Goal: Contribute content

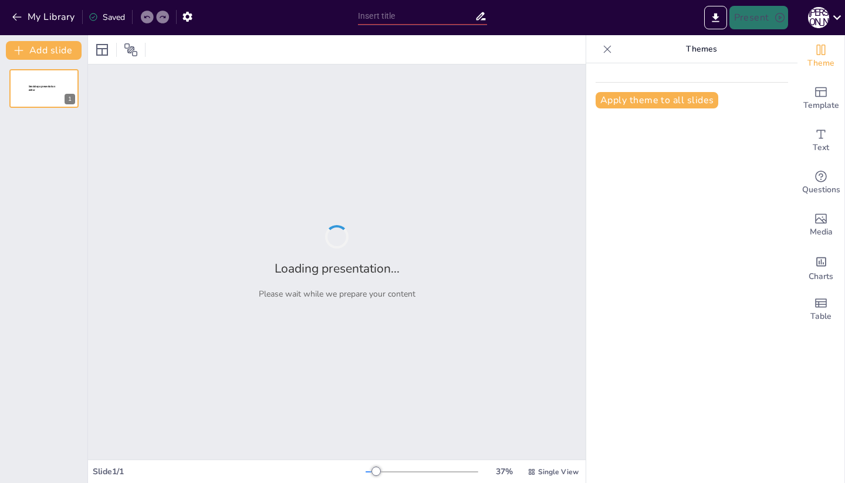
type input "Философское правопонимание: Основы и Принципы"
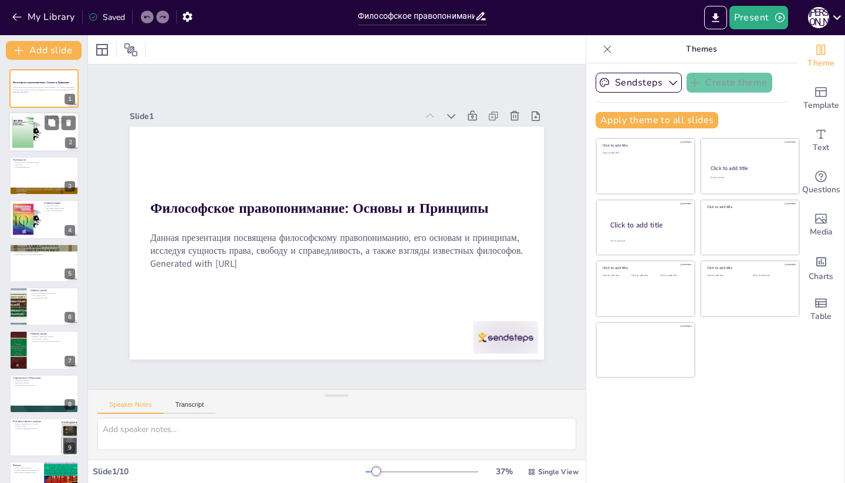
click at [50, 144] on div at bounding box center [44, 133] width 70 height 40
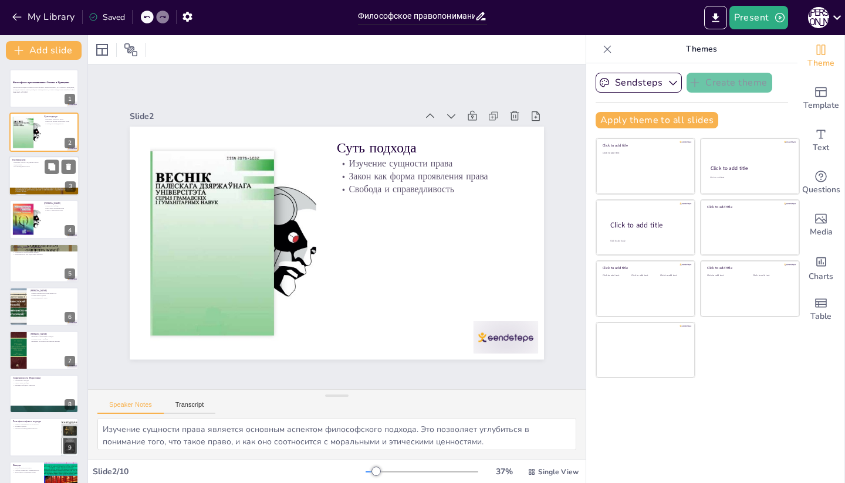
click at [39, 171] on div at bounding box center [44, 176] width 70 height 40
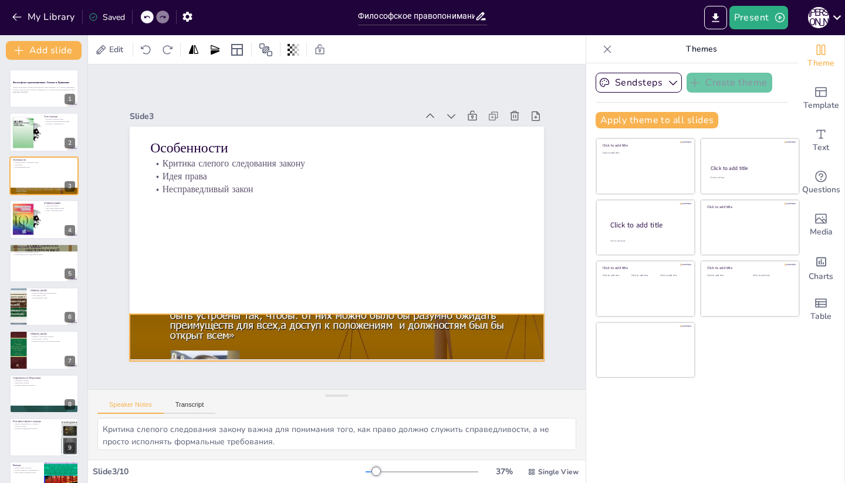
click at [141, 329] on div at bounding box center [314, 336] width 470 height 390
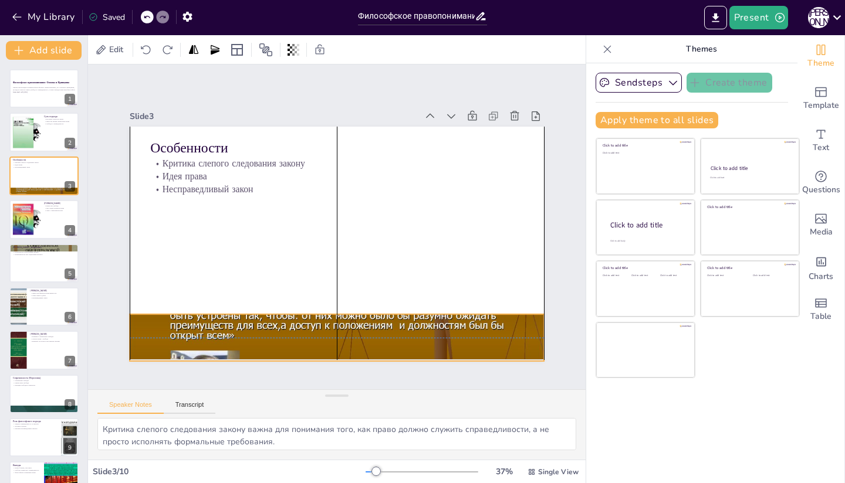
click at [141, 327] on div at bounding box center [291, 328] width 505 height 452
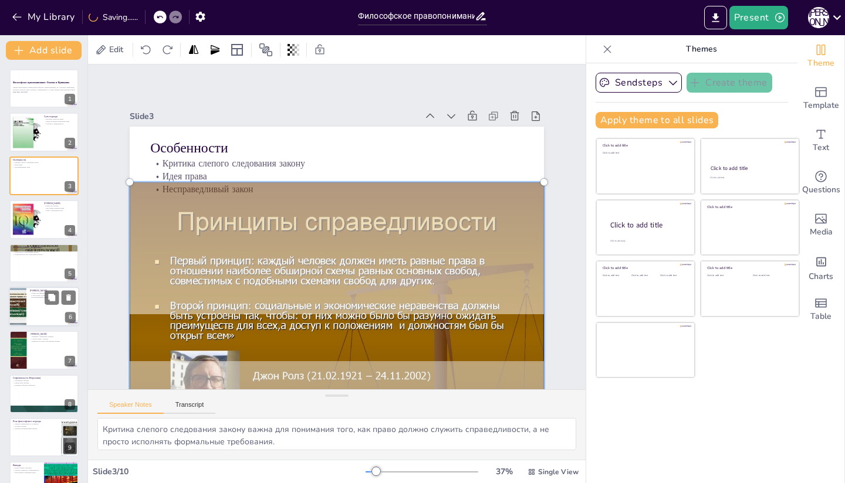
click at [87, 338] on div "Add slide Философское правопонимание: Основы и Принципы Данная презентация посв…" at bounding box center [44, 259] width 88 height 448
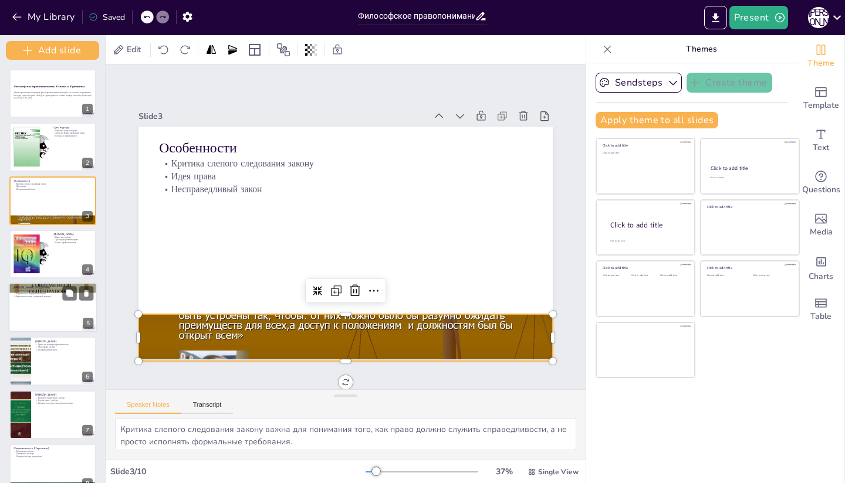
click at [62, 313] on div at bounding box center [53, 308] width 89 height 50
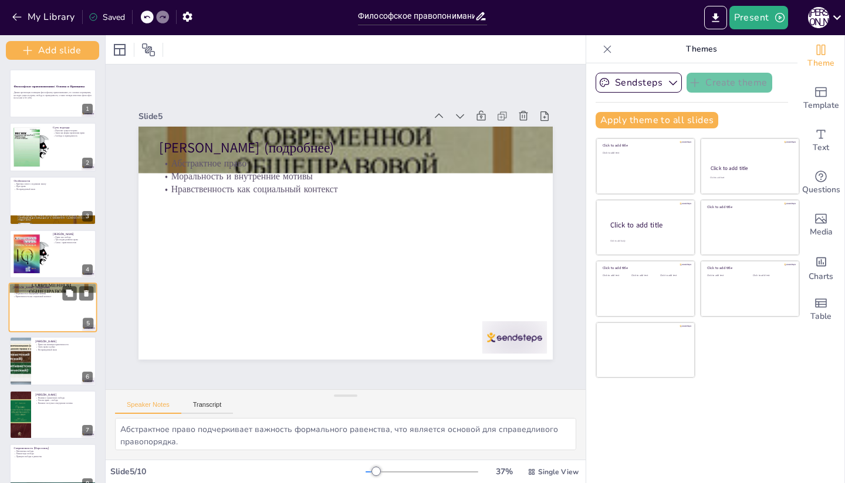
scroll to position [36, 0]
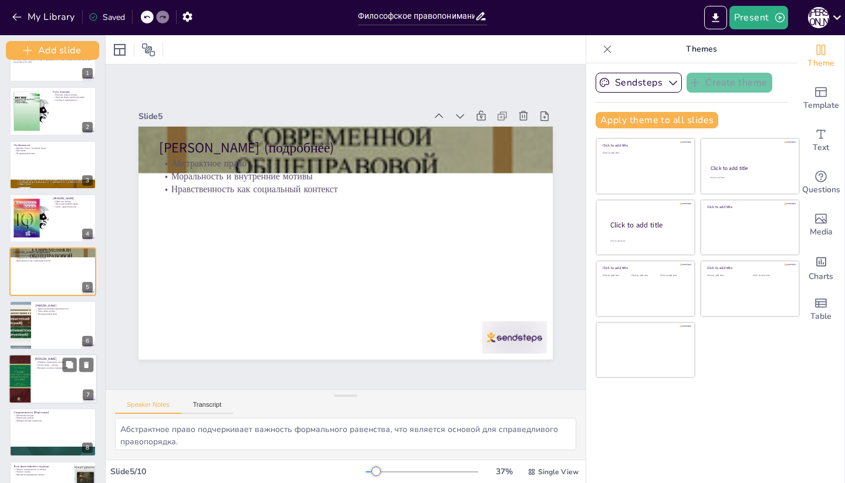
click at [59, 380] on div at bounding box center [53, 379] width 89 height 50
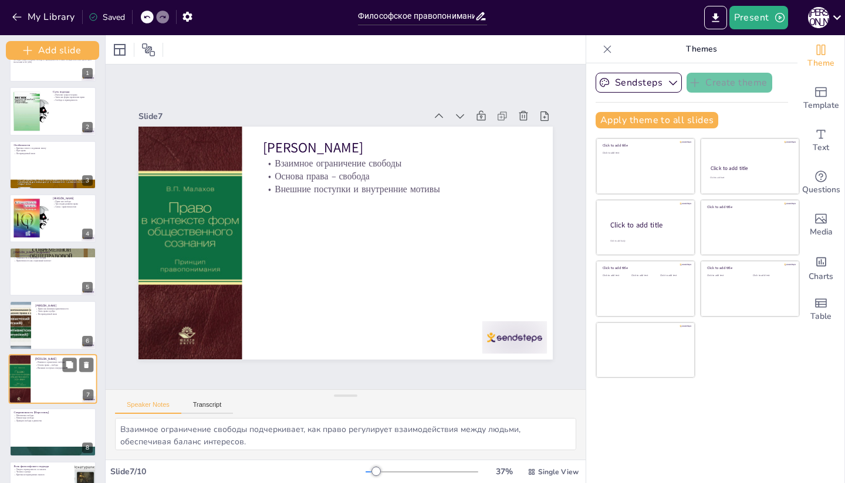
scroll to position [126, 0]
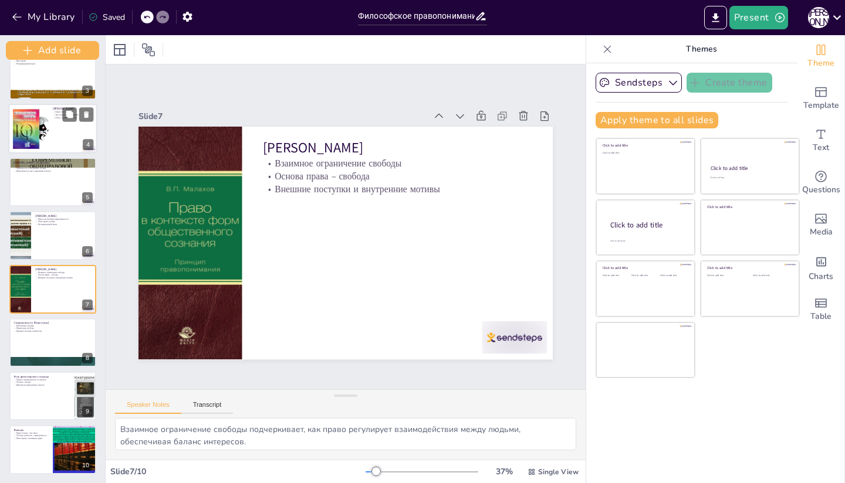
click at [59, 143] on div at bounding box center [53, 129] width 89 height 50
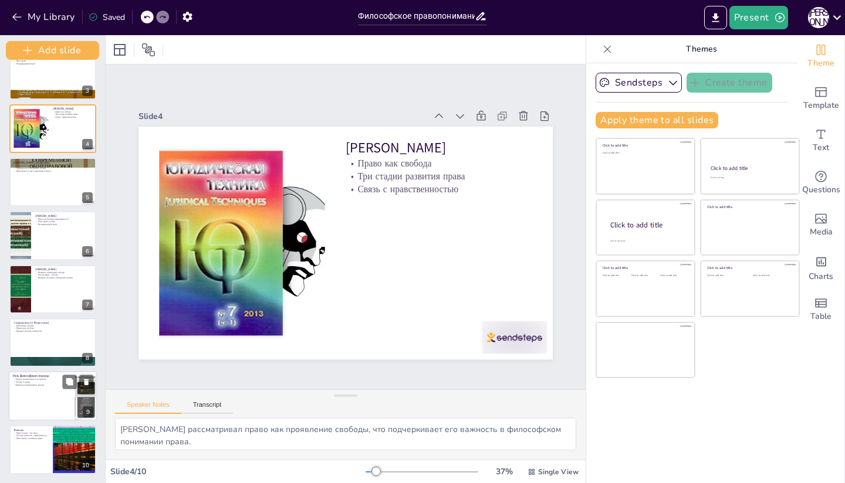
click at [72, 405] on div at bounding box center [53, 396] width 89 height 50
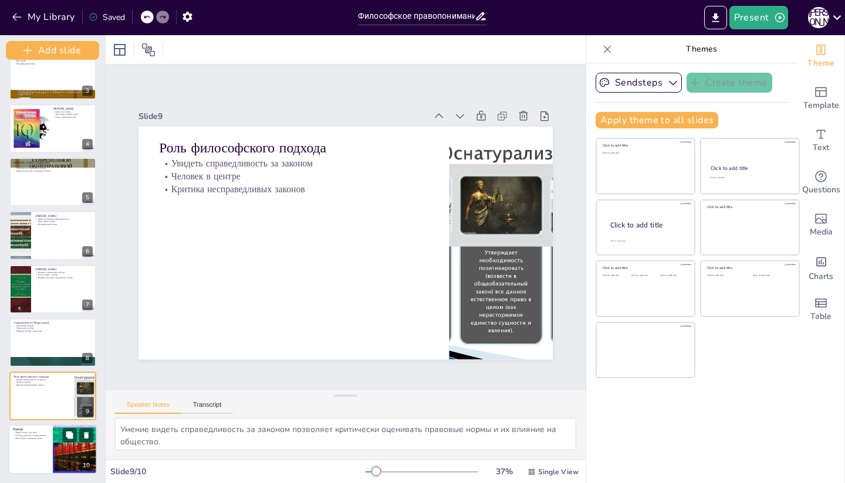
click at [75, 456] on div at bounding box center [75, 450] width 66 height 50
type textarea "Право не ограничивается только законами; оно включает в себя моральные и этичес…"
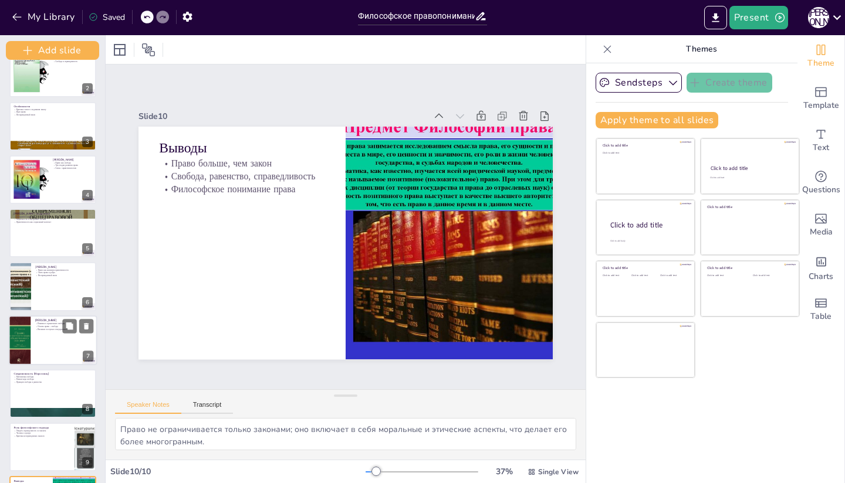
scroll to position [0, 0]
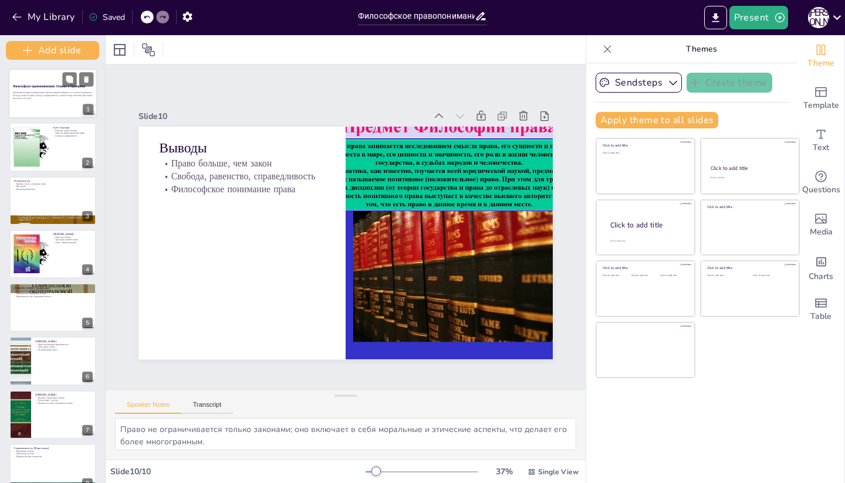
click at [29, 110] on div at bounding box center [53, 94] width 89 height 50
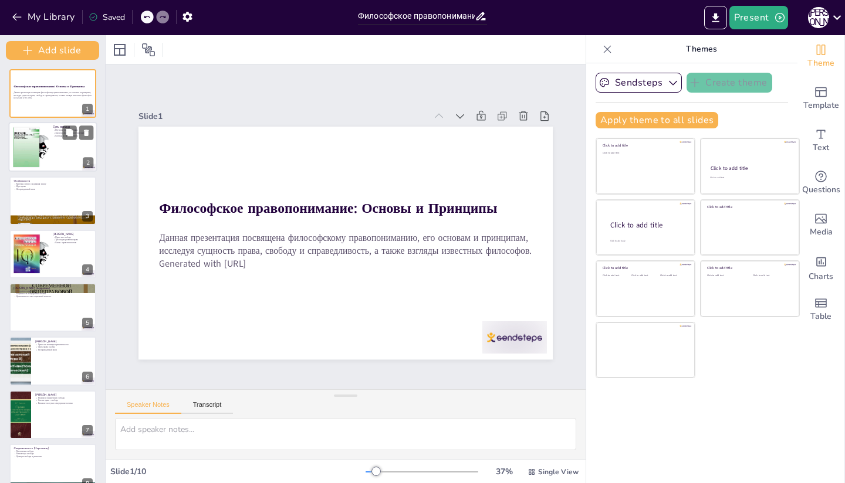
click at [36, 133] on div at bounding box center [31, 147] width 100 height 45
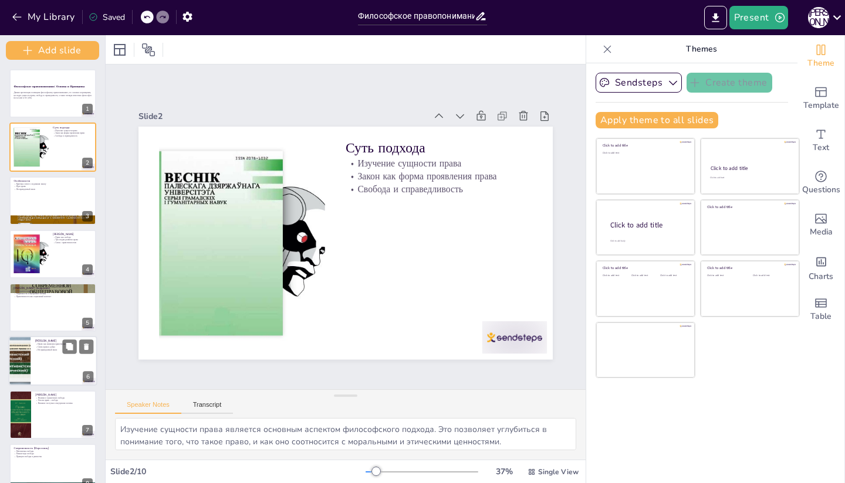
click at [41, 361] on div at bounding box center [53, 361] width 89 height 50
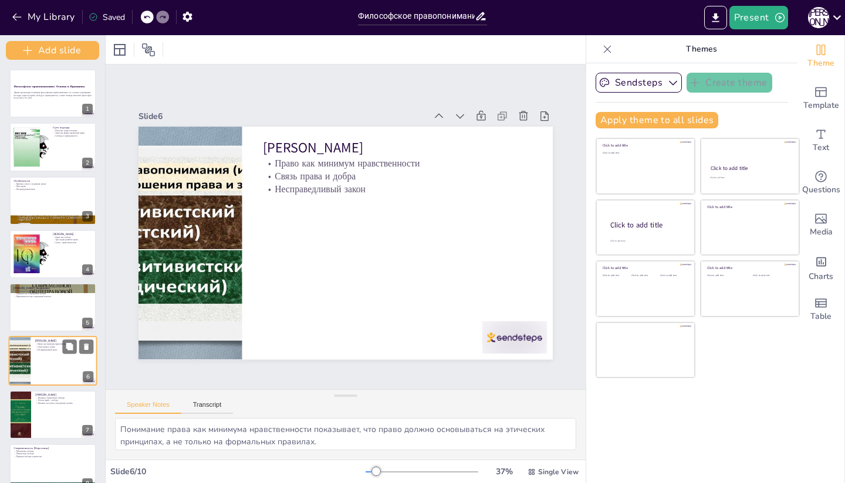
scroll to position [90, 0]
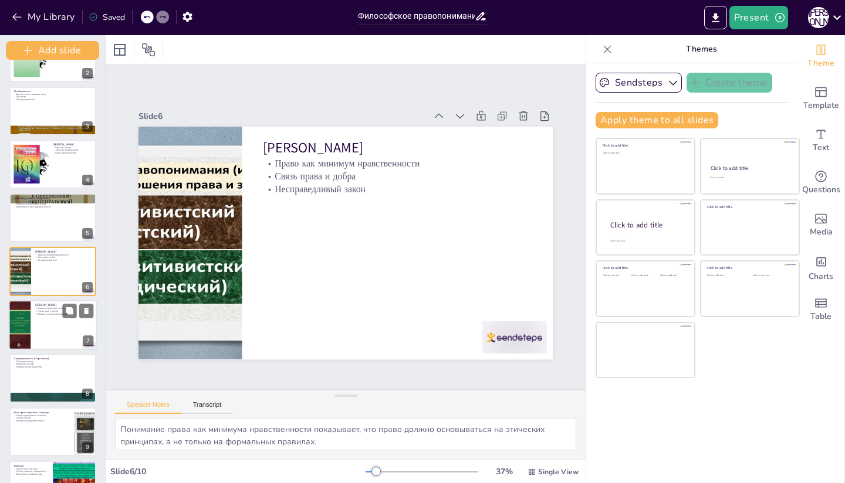
click at [53, 344] on div at bounding box center [53, 325] width 89 height 50
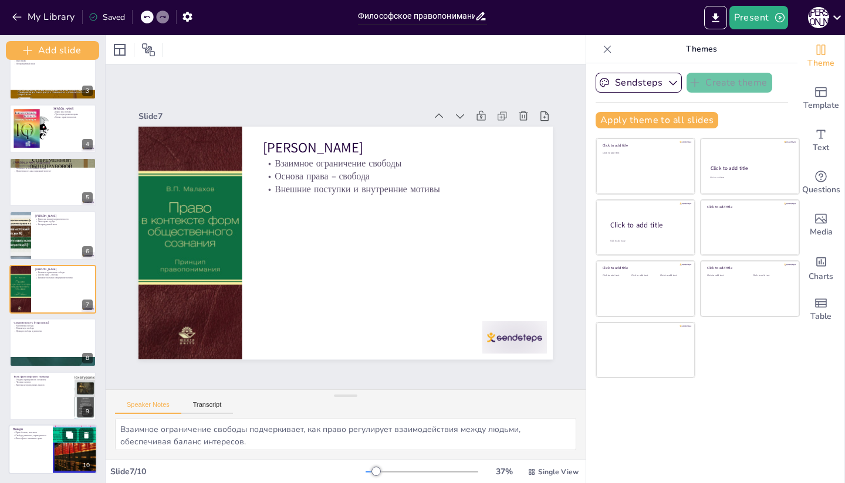
click at [61, 455] on div at bounding box center [75, 450] width 66 height 50
type textarea "Право не ограничивается только законами; оно включает в себя моральные и этичес…"
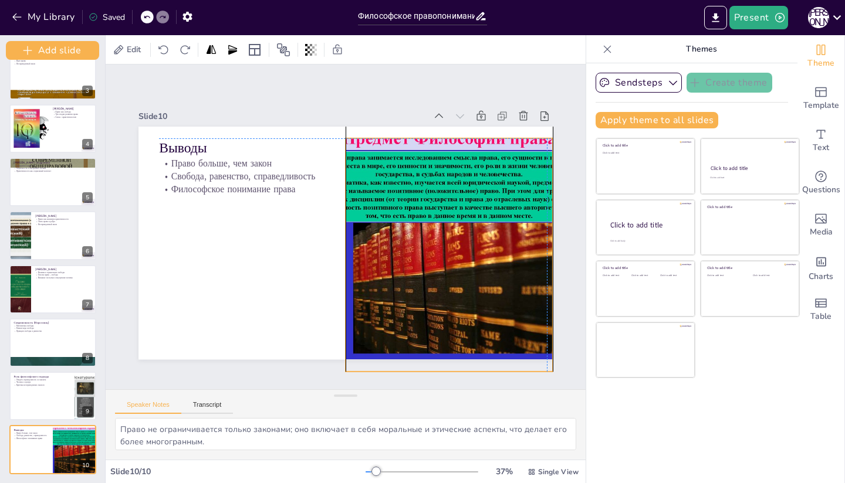
drag, startPoint x: 443, startPoint y: 174, endPoint x: 441, endPoint y: 188, distance: 14.3
click at [441, 188] on div at bounding box center [436, 285] width 368 height 317
click at [441, 188] on div at bounding box center [448, 254] width 311 height 233
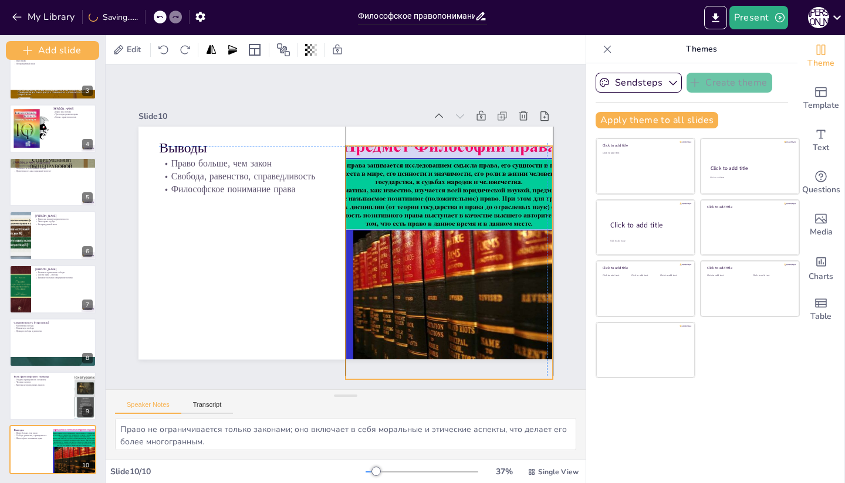
click at [437, 192] on div at bounding box center [398, 323] width 387 height 381
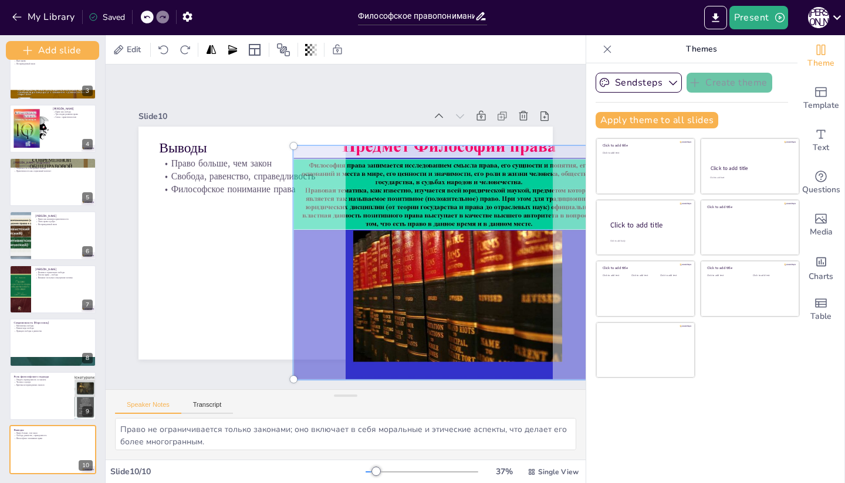
drag, startPoint x: 317, startPoint y: 221, endPoint x: 316, endPoint y: 253, distance: 32.9
click at [317, 254] on div at bounding box center [426, 302] width 398 height 358
